Goal: Task Accomplishment & Management: Manage account settings

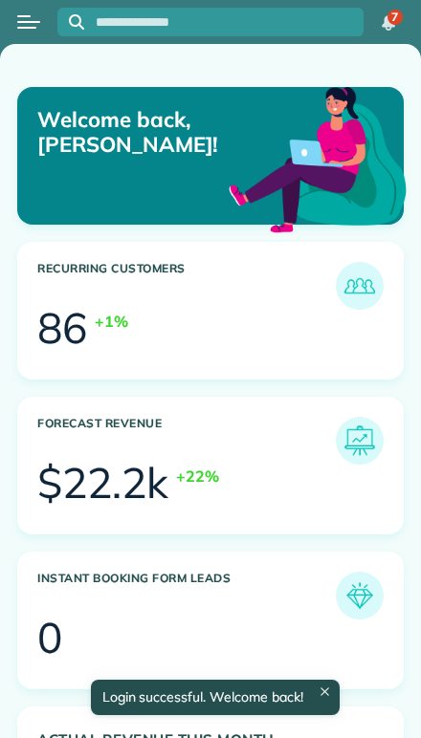
scroll to position [162, 365]
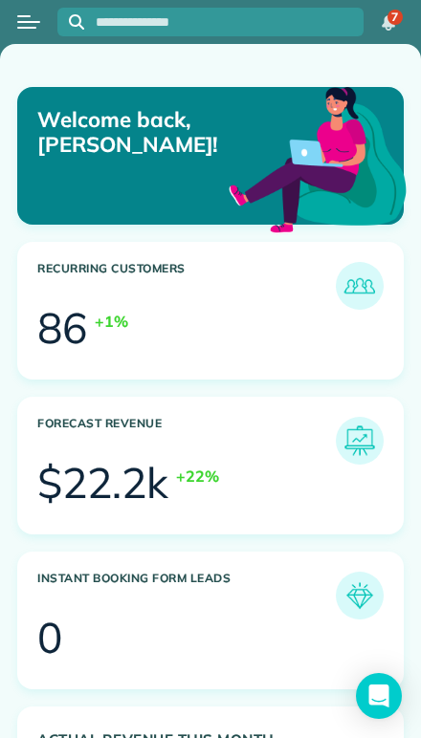
click at [23, 16] on div "Open menu" at bounding box center [23, 16] width 13 height 2
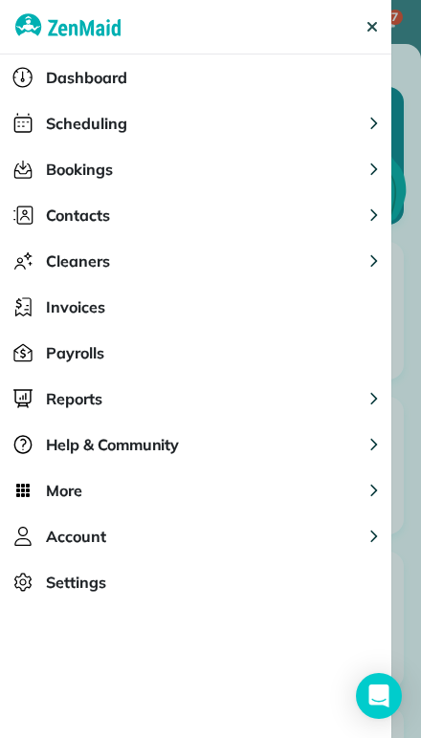
click at [50, 123] on span "Scheduling" at bounding box center [86, 123] width 81 height 23
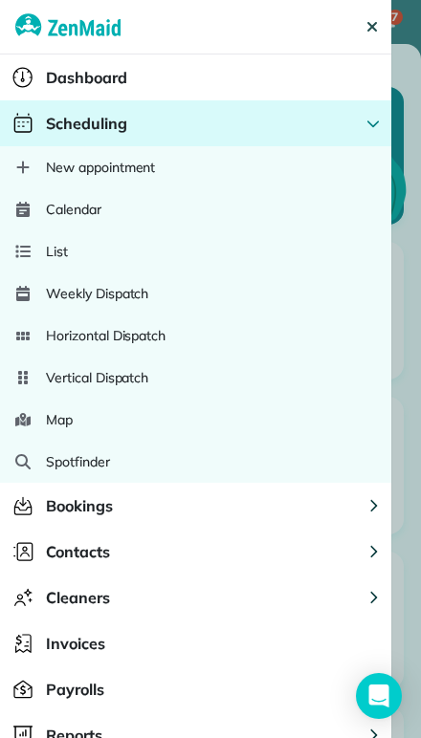
click at [52, 218] on span "Calendar" at bounding box center [73, 209] width 55 height 19
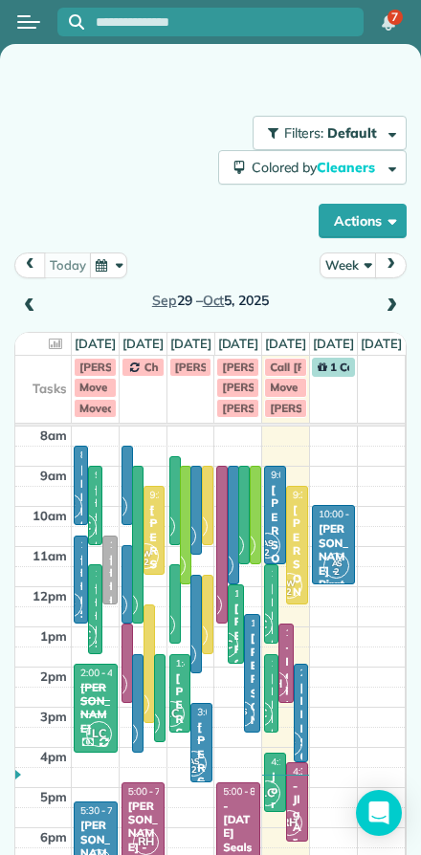
click at [353, 259] on button "Week" at bounding box center [347, 265] width 57 height 26
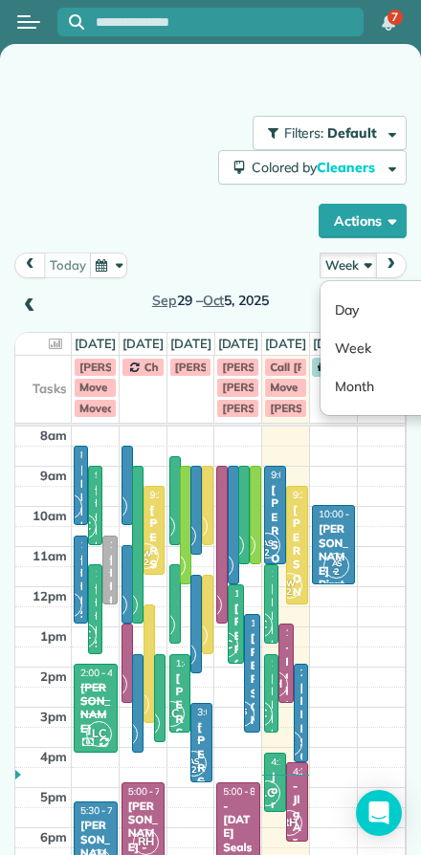
click at [342, 312] on link "Day" at bounding box center [395, 310] width 151 height 38
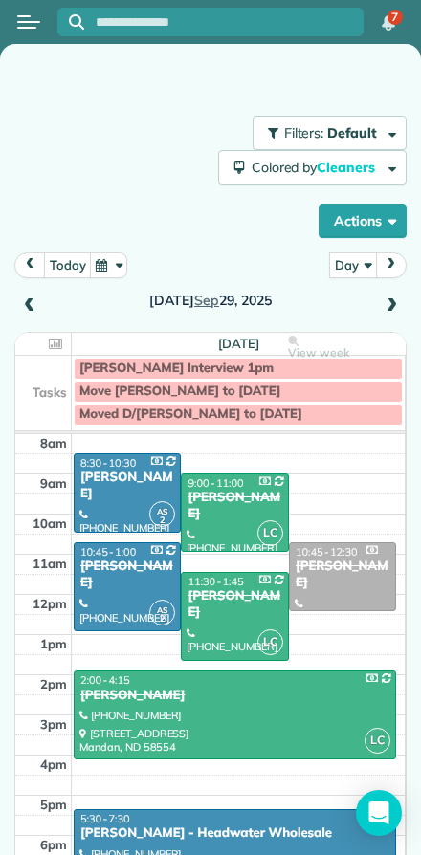
click at [57, 272] on button "today" at bounding box center [68, 265] width 48 height 26
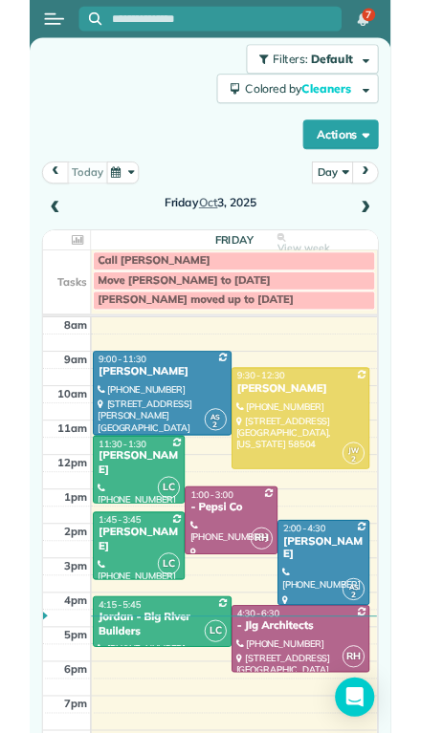
scroll to position [63, 0]
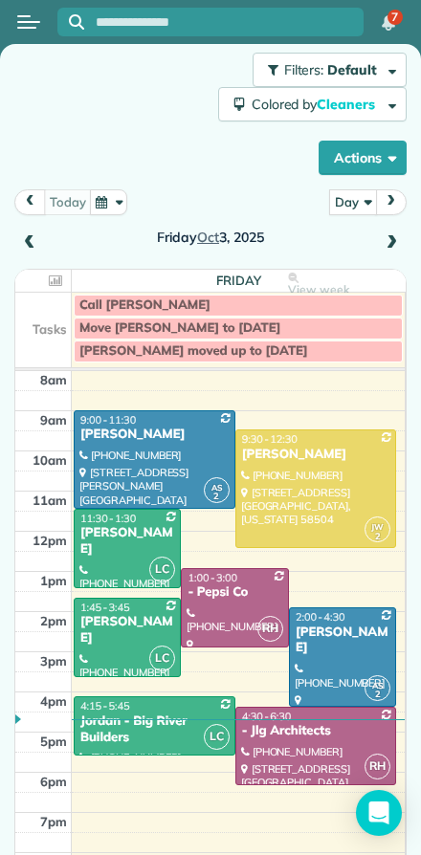
click at [119, 727] on div "Jordan - Big River Builders" at bounding box center [154, 729] width 150 height 33
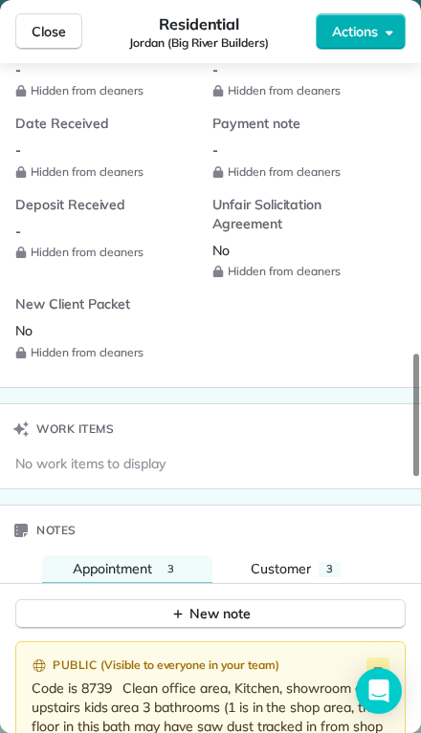
scroll to position [1681, 0]
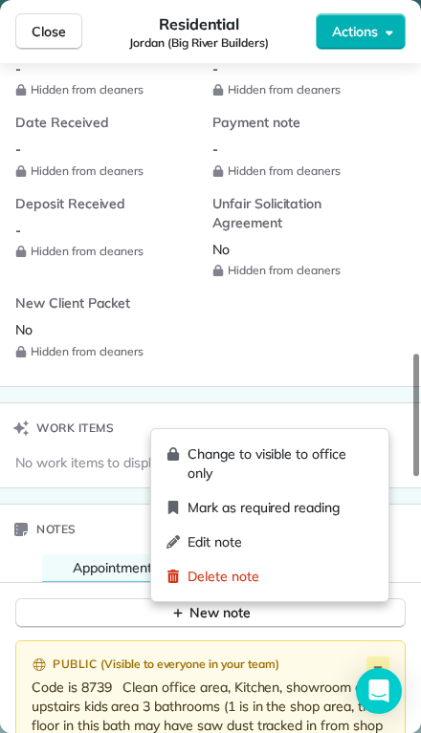
click at [192, 542] on span "Edit note" at bounding box center [279, 541] width 185 height 19
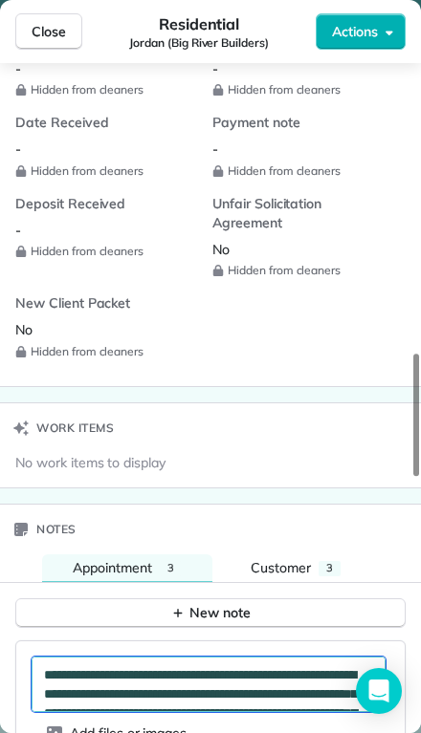
click at [118, 657] on textarea "**********" at bounding box center [209, 684] width 354 height 55
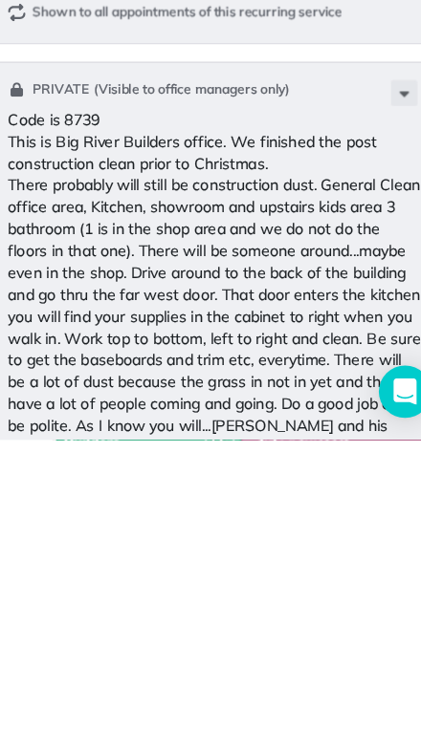
scroll to position [2507, 0]
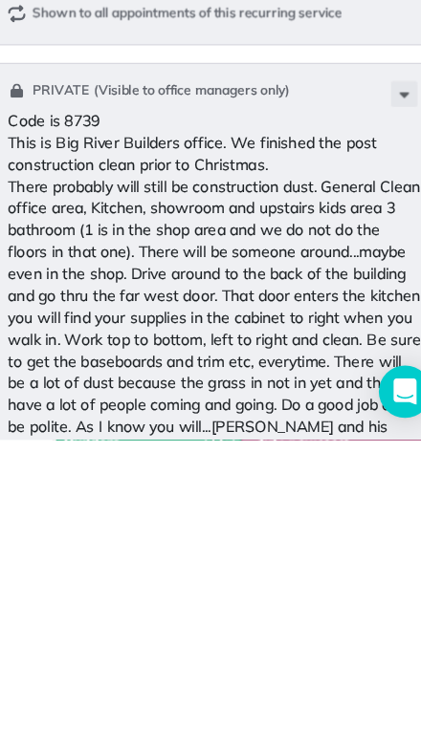
type textarea "**********"
click at [274, 445] on p "Code is 8739 This is Big River Builders office. We finished the post constructi…" at bounding box center [212, 598] width 361 height 306
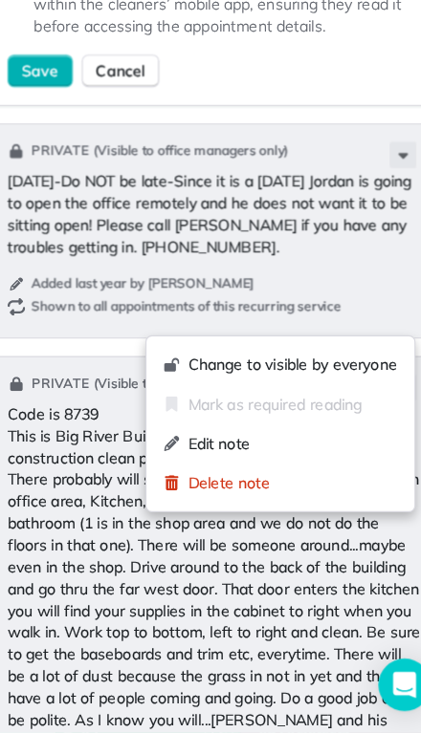
click at [189, 470] on span "Edit note" at bounding box center [280, 479] width 183 height 19
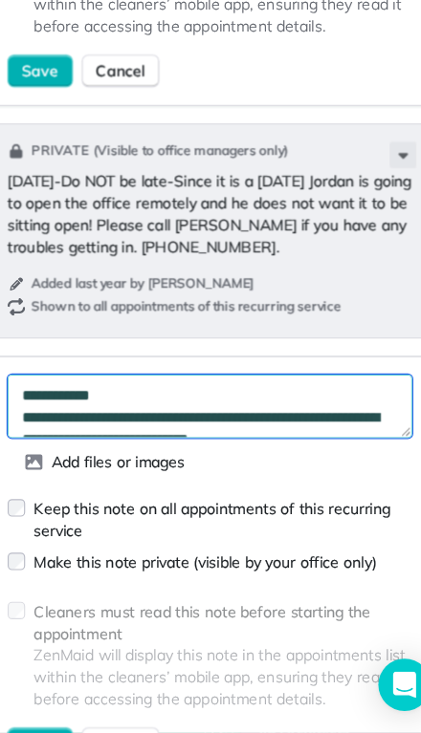
click at [107, 420] on textarea "**********" at bounding box center [209, 447] width 354 height 55
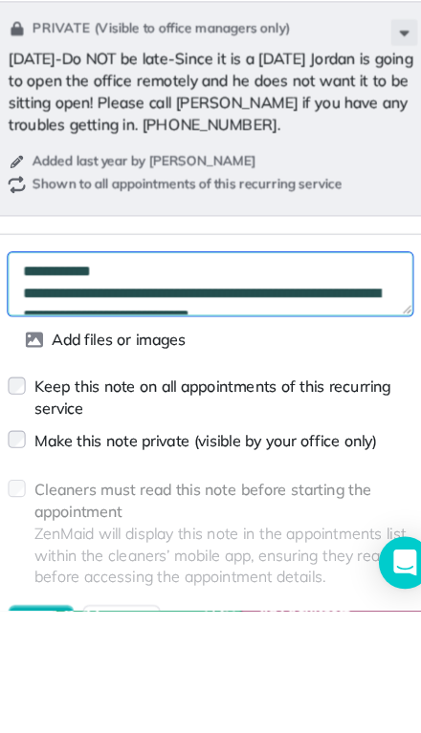
scroll to position [28, 0]
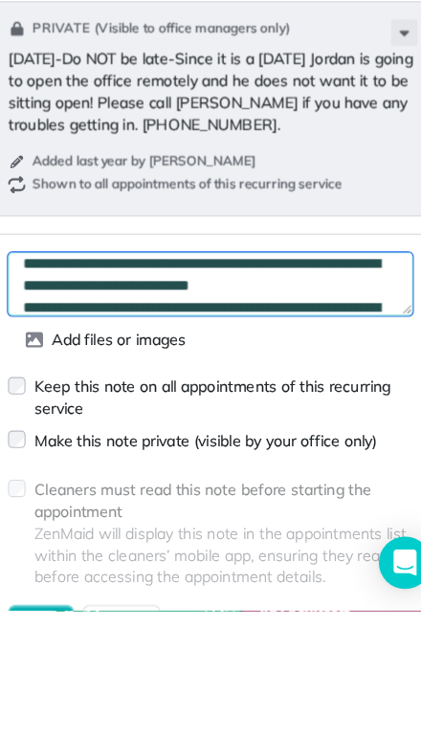
click at [249, 420] on textarea "**********" at bounding box center [209, 447] width 354 height 55
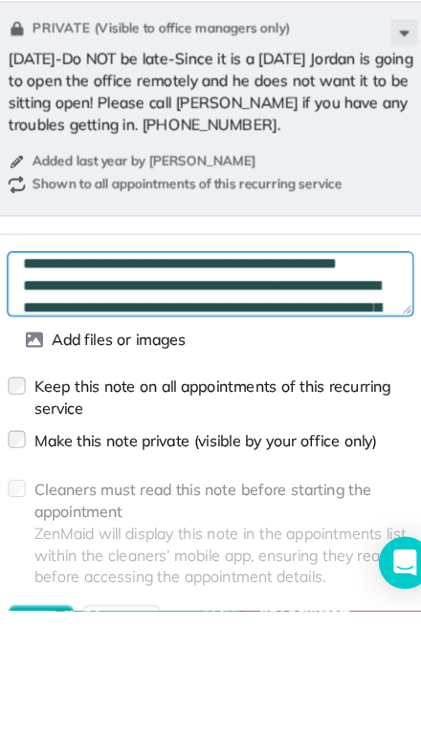
scroll to position [26, 0]
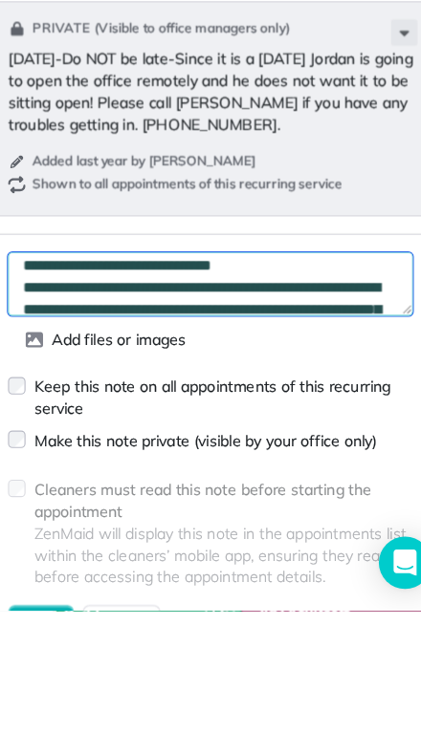
click at [293, 420] on textarea "**********" at bounding box center [209, 447] width 354 height 55
click at [32, 420] on textarea "**********" at bounding box center [209, 447] width 354 height 55
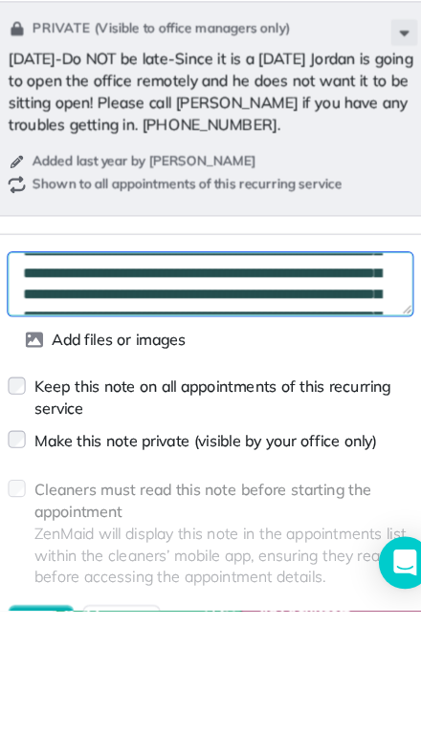
scroll to position [82, 0]
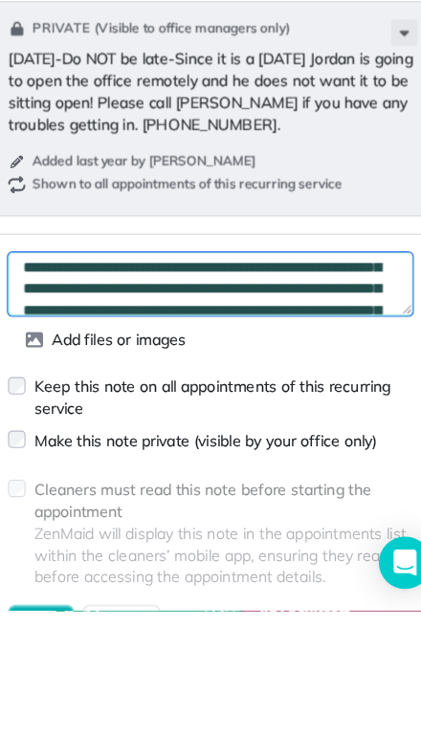
click at [268, 420] on textarea "**********" at bounding box center [209, 447] width 354 height 55
click at [280, 420] on textarea "**********" at bounding box center [209, 447] width 354 height 55
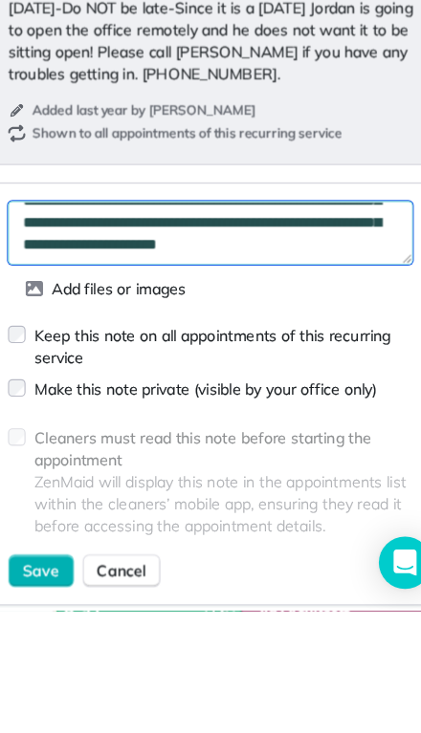
scroll to position [2554, 0]
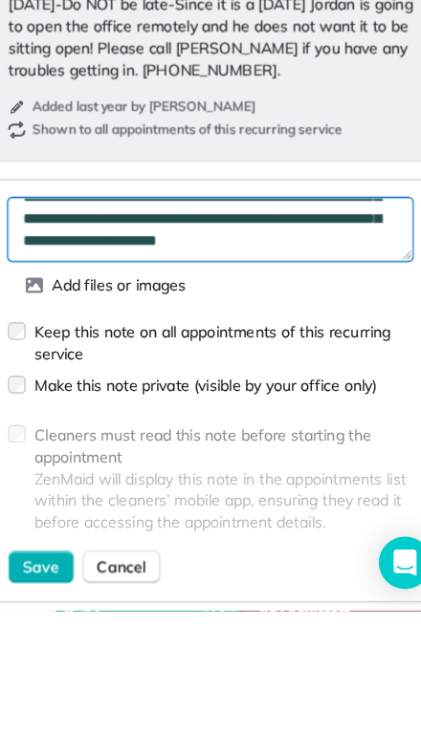
type textarea "**********"
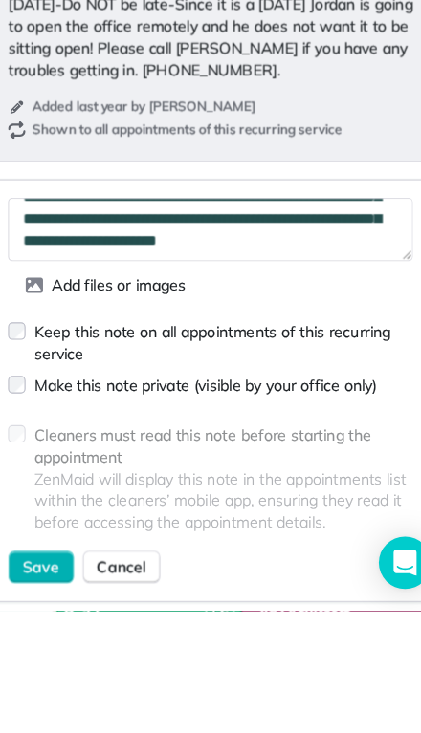
click at [32, 561] on div "Cleaners must read this note before starting the appointment ZenMaid will displ…" at bounding box center [211, 621] width 358 height 120
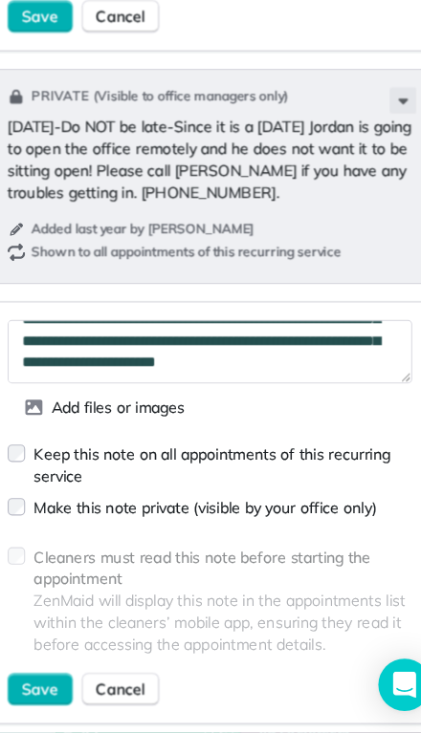
click at [54, 570] on div "Cleaners must read this note before starting the appointment" at bounding box center [221, 589] width 335 height 38
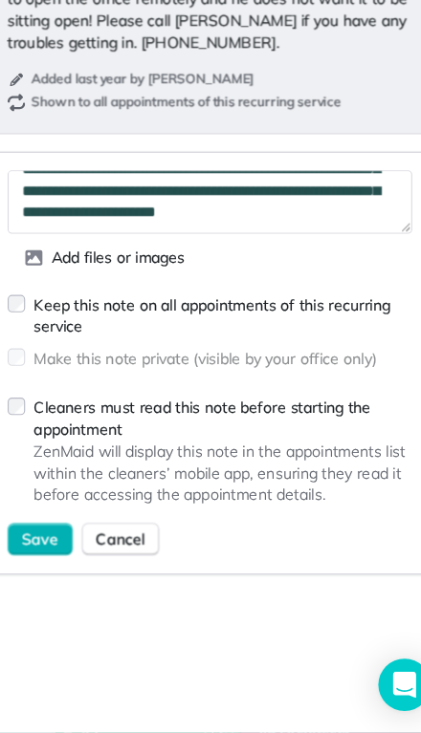
scroll to position [2689, 0]
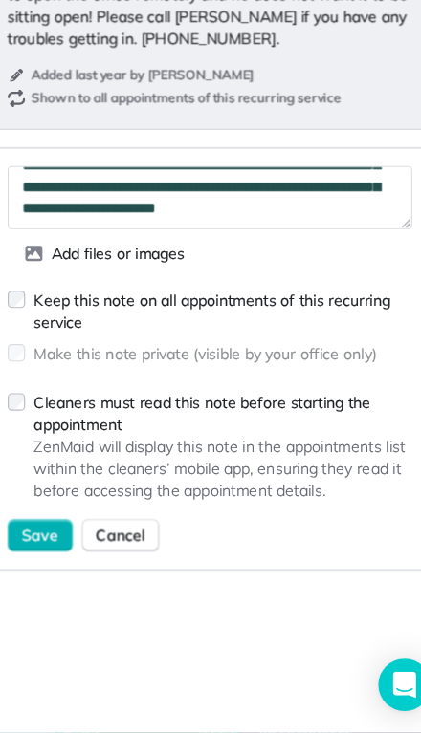
click at [44, 551] on span "Save" at bounding box center [60, 560] width 33 height 19
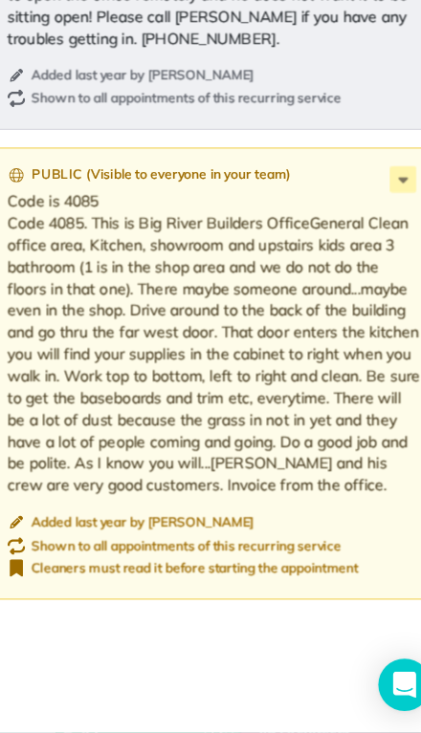
scroll to position [2669, 0]
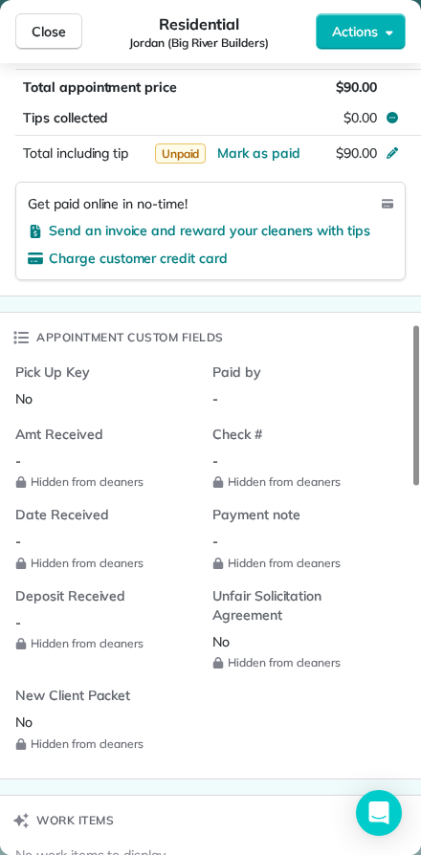
scroll to position [1252, 0]
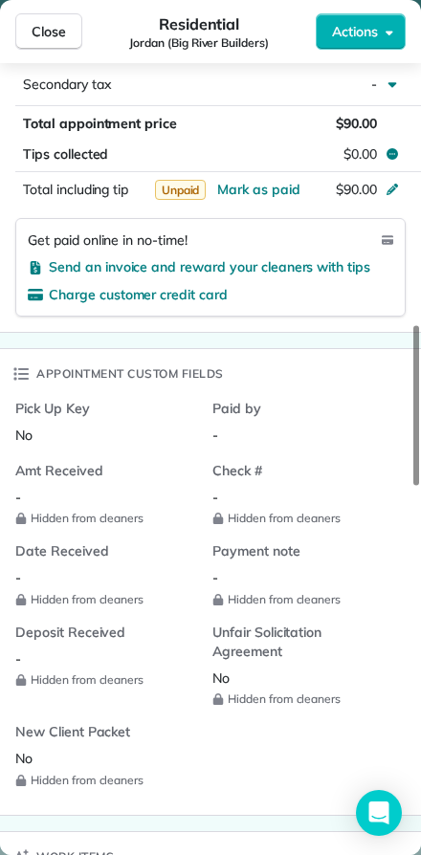
click at [37, 33] on span "Close" at bounding box center [49, 31] width 34 height 19
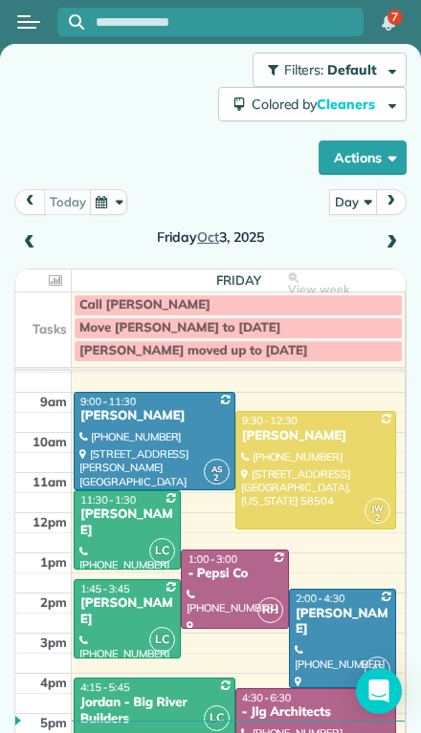
scroll to position [17, 0]
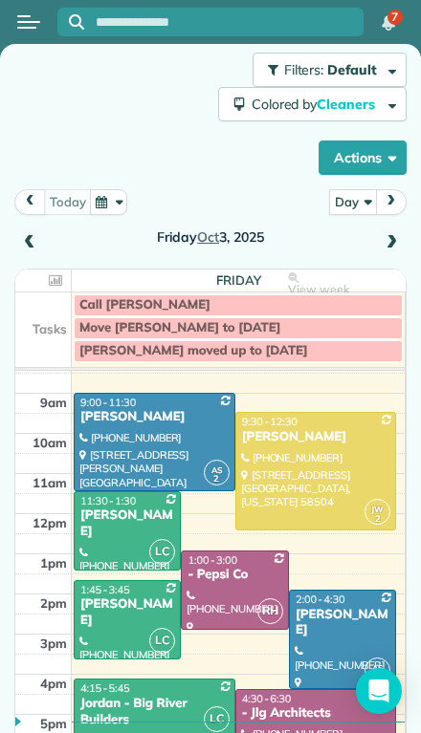
click at [400, 235] on span at bounding box center [390, 243] width 21 height 17
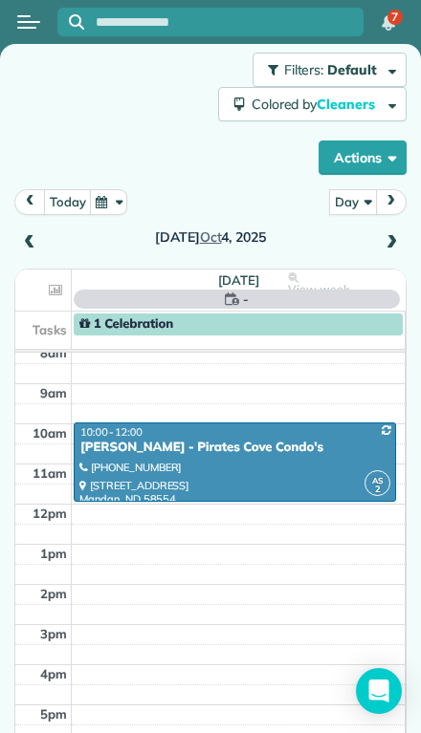
scroll to position [0, 0]
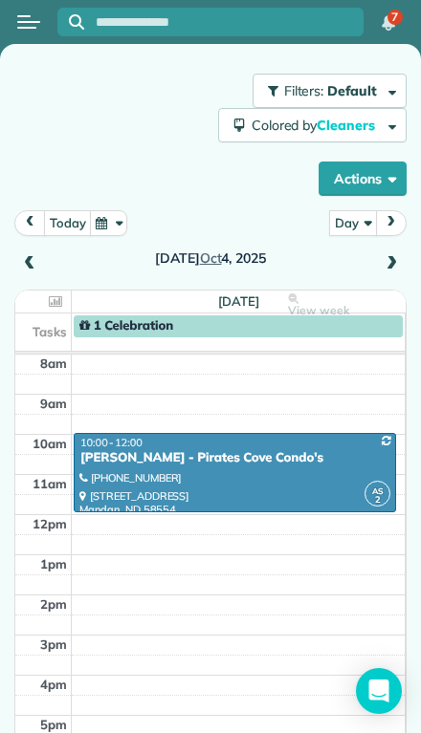
click at [398, 256] on span at bounding box center [390, 264] width 21 height 17
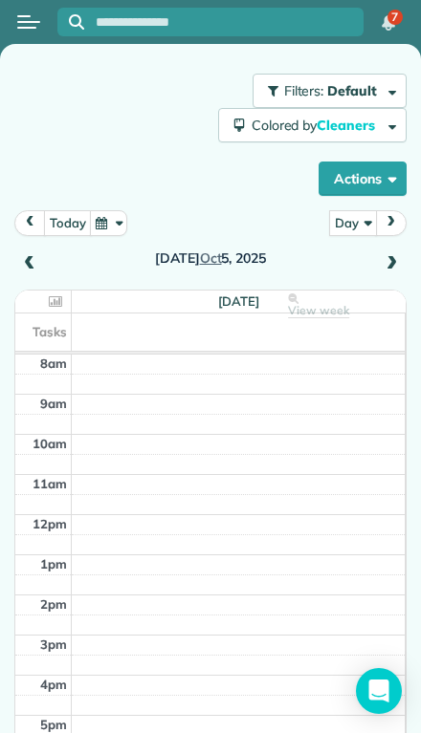
click at [380, 256] on span at bounding box center [390, 264] width 21 height 17
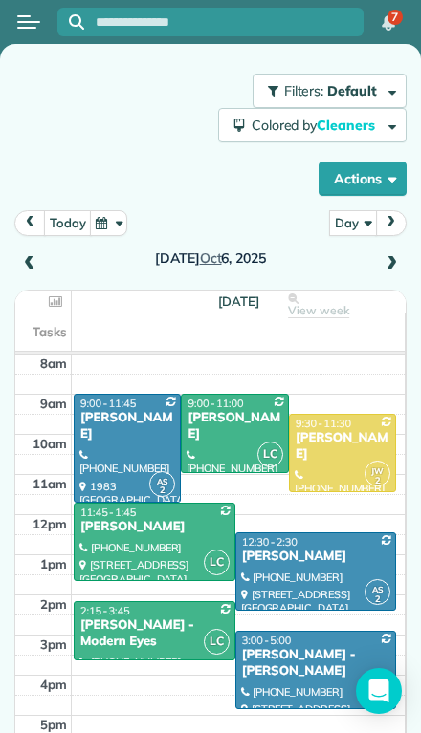
click at [388, 256] on span at bounding box center [390, 264] width 21 height 17
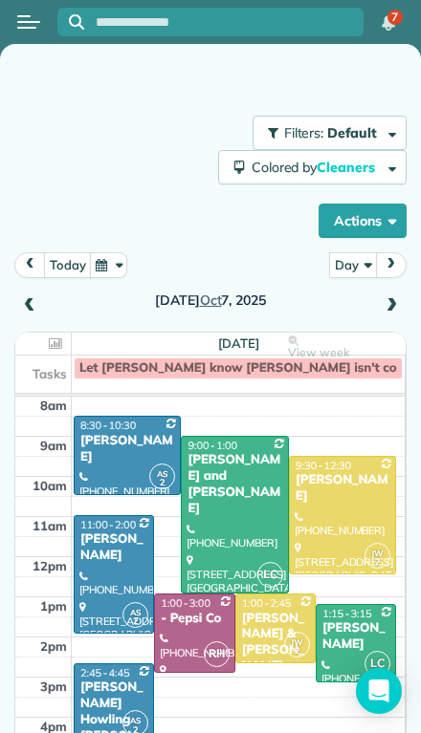
click at [382, 298] on span at bounding box center [390, 306] width 21 height 17
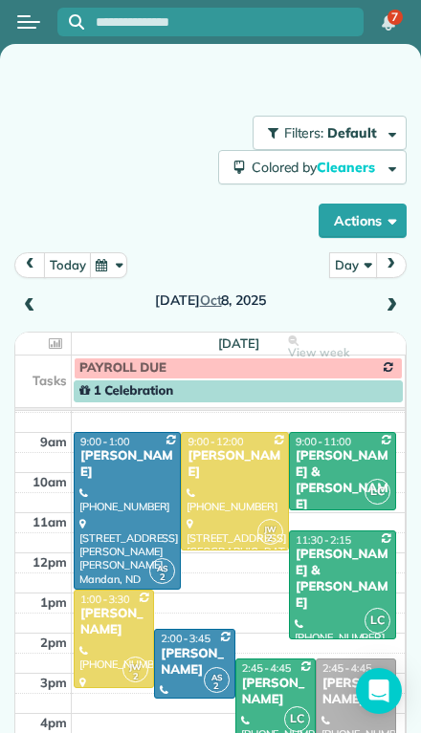
scroll to position [12, 0]
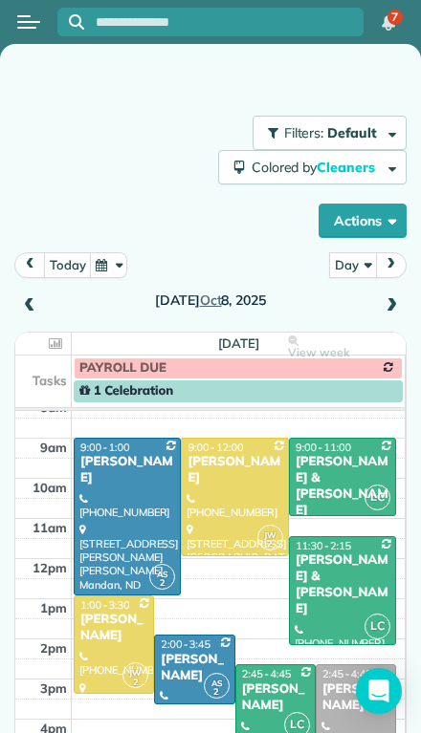
click at [383, 298] on span at bounding box center [390, 306] width 21 height 17
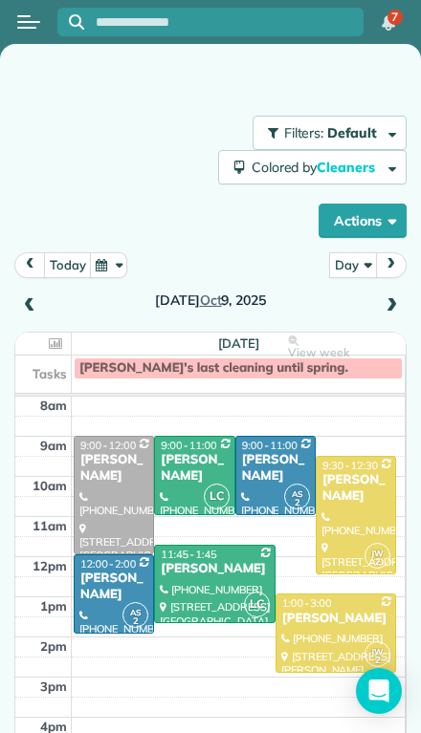
click at [382, 298] on span at bounding box center [390, 306] width 21 height 17
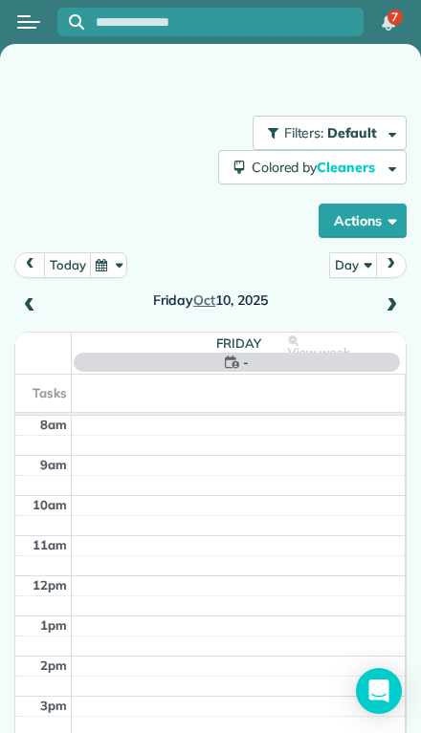
click at [131, 456] on td at bounding box center [239, 466] width 334 height 20
click at [101, 157] on div "Filters: Default Colored by Cleaners Color by Cleaner Color by Team Color by St…" at bounding box center [210, 177] width 392 height 122
click at [69, 252] on button "today" at bounding box center [68, 265] width 48 height 26
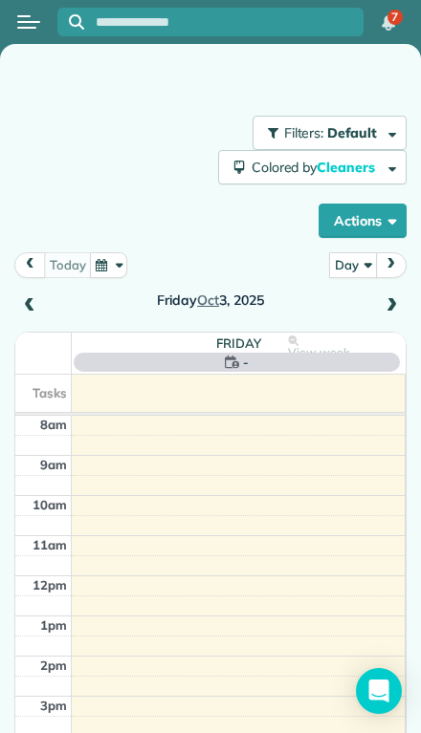
click at [384, 258] on span "next" at bounding box center [390, 264] width 15 height 12
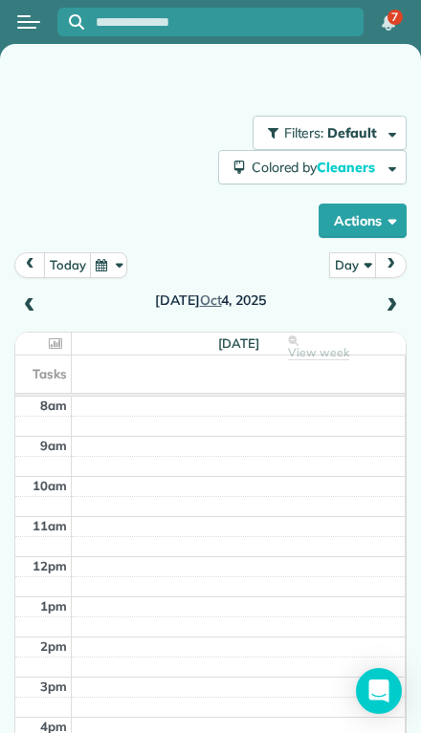
click at [343, 252] on button "Day" at bounding box center [353, 265] width 48 height 26
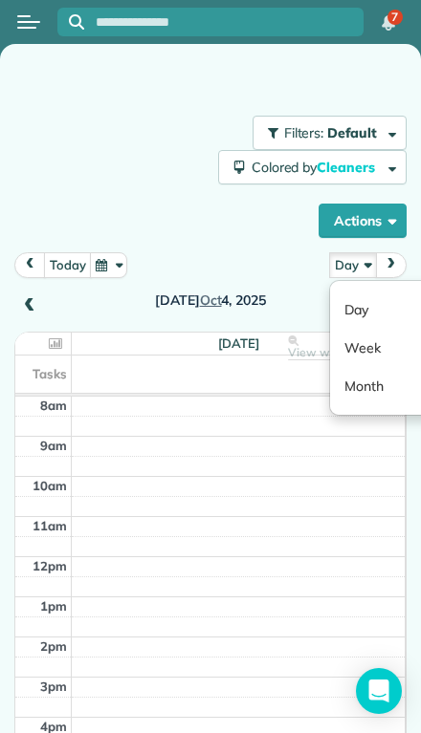
click at [354, 329] on link "Week" at bounding box center [405, 348] width 151 height 38
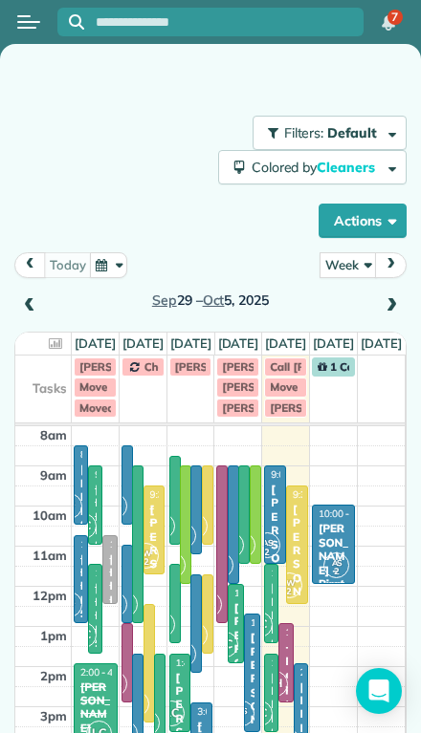
click at [387, 260] on span "next" at bounding box center [390, 264] width 15 height 12
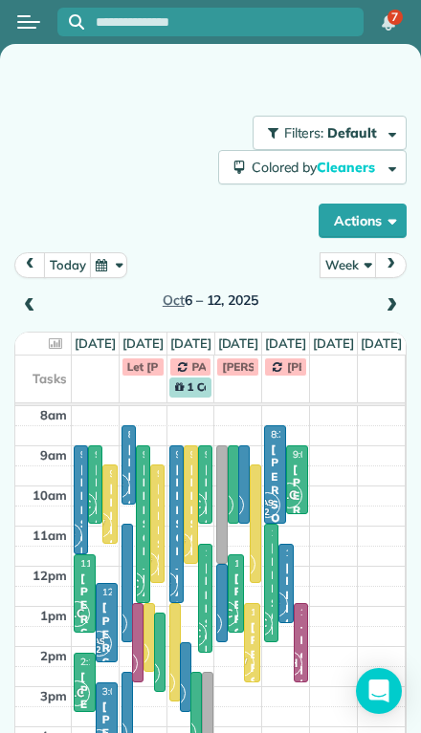
click at [338, 269] on button "Week" at bounding box center [347, 265] width 57 height 26
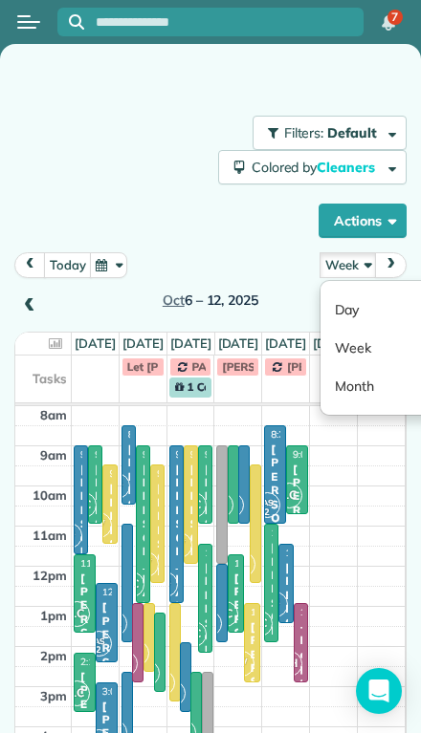
click at [332, 304] on link "Day" at bounding box center [395, 310] width 151 height 38
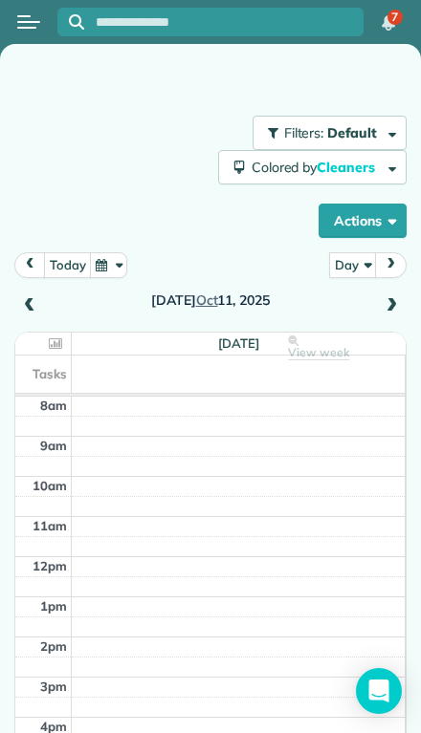
click at [27, 304] on span at bounding box center [29, 306] width 21 height 17
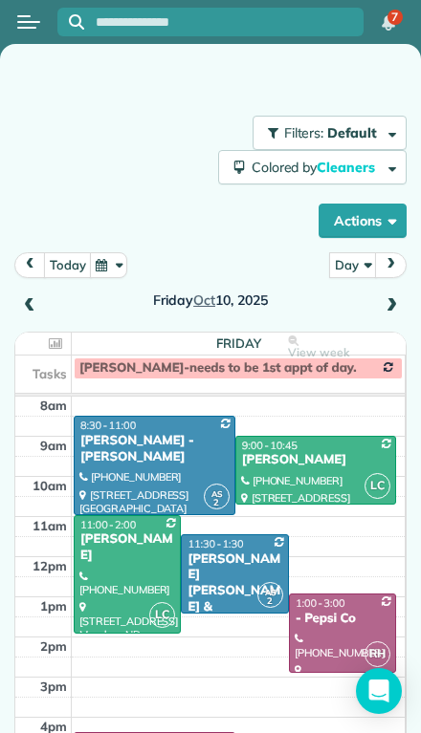
click at [398, 304] on span at bounding box center [390, 306] width 21 height 17
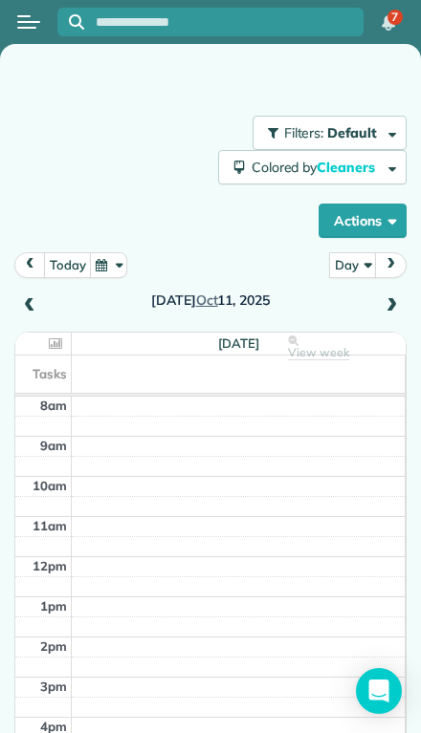
click at [388, 312] on span at bounding box center [390, 306] width 21 height 17
click at [390, 305] on span at bounding box center [390, 306] width 21 height 17
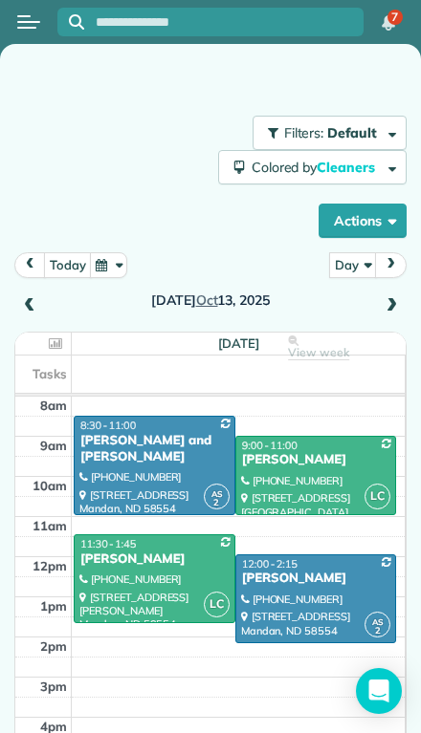
click at [387, 304] on span at bounding box center [390, 306] width 21 height 17
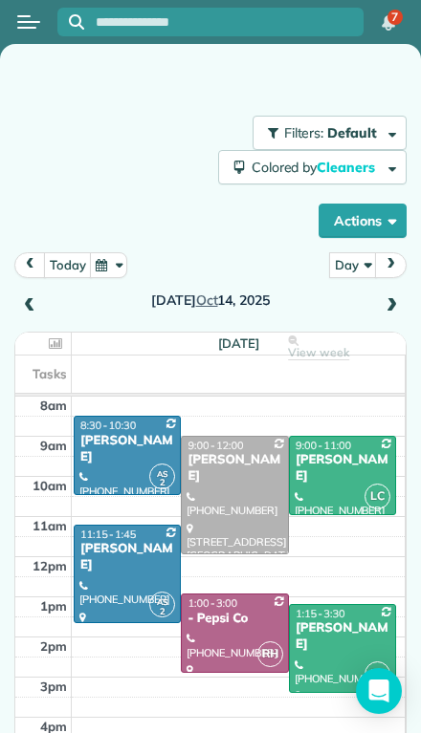
click at [231, 497] on div at bounding box center [234, 495] width 105 height 117
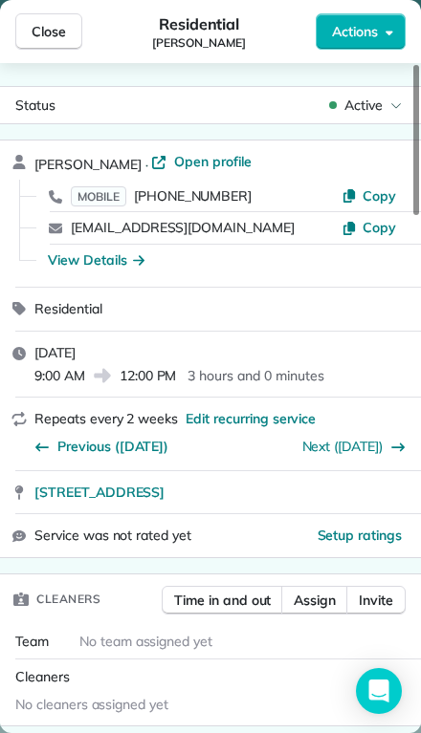
click at [320, 605] on button "Assign" at bounding box center [314, 600] width 67 height 29
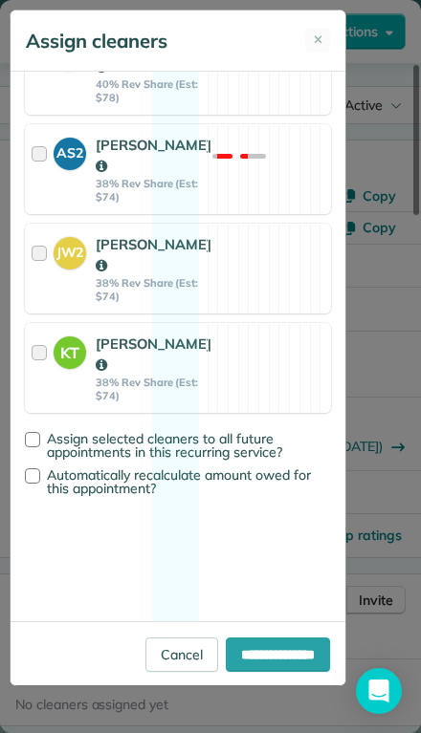
scroll to position [653, 0]
click at [41, 303] on div at bounding box center [43, 268] width 22 height 69
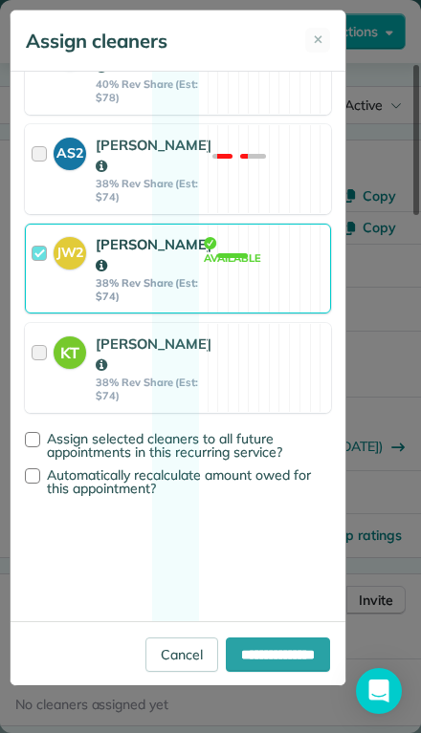
click at [224, 685] on div "**********" at bounding box center [178, 653] width 335 height 64
click at [35, 484] on div at bounding box center [32, 475] width 15 height 15
click at [40, 495] on label "Automatically recalculate amount owed for this appointment?" at bounding box center [178, 481] width 306 height 27
click at [34, 484] on div at bounding box center [32, 475] width 15 height 15
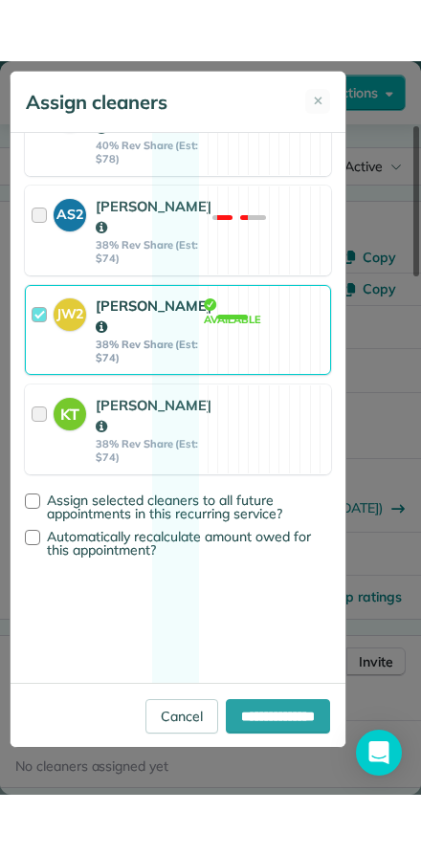
scroll to position [687, 0]
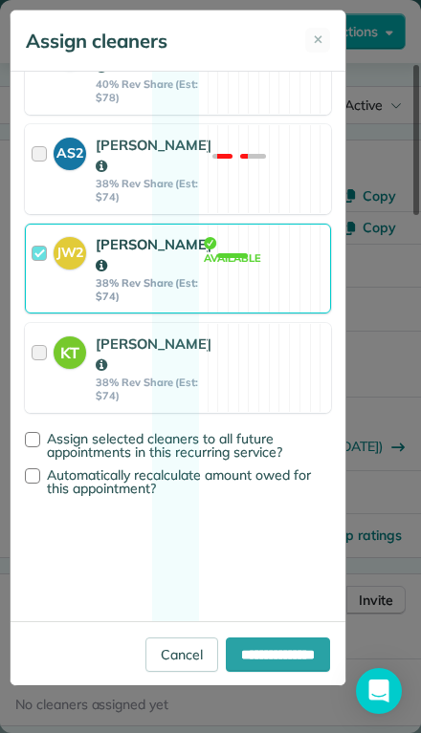
click at [33, 484] on div at bounding box center [32, 475] width 15 height 15
click at [30, 459] on label "Assign selected cleaners to all future appointments in this recurring service?" at bounding box center [178, 445] width 306 height 27
click at [287, 672] on input "**********" at bounding box center [278, 655] width 104 height 34
type input "**********"
